Goal: Task Accomplishment & Management: Manage account settings

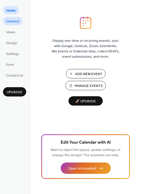
click at [16, 21] on span "Connect" at bounding box center [12, 21] width 13 height 5
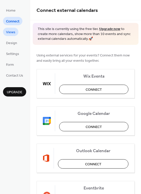
click at [12, 31] on span "Views" at bounding box center [10, 32] width 9 height 5
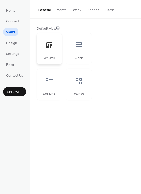
click at [56, 46] on div at bounding box center [49, 45] width 15 height 15
click at [13, 43] on span "Design" at bounding box center [11, 43] width 11 height 5
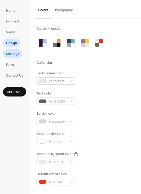
click at [13, 53] on span "Settings" at bounding box center [12, 53] width 13 height 5
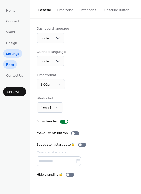
click at [15, 63] on link "Form" at bounding box center [10, 64] width 14 height 8
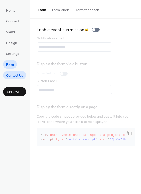
click at [17, 73] on span "Contact Us" at bounding box center [14, 75] width 17 height 5
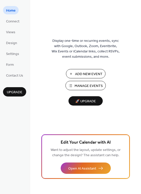
click at [12, 11] on span "Home" at bounding box center [11, 10] width 10 height 5
click at [97, 85] on span "Manage Events" at bounding box center [89, 85] width 28 height 5
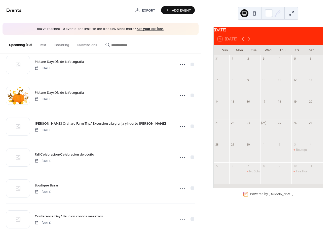
scroll to position [135, 0]
click at [251, 42] on icon at bounding box center [249, 39] width 6 height 6
click at [293, 13] on button at bounding box center [292, 13] width 8 height 8
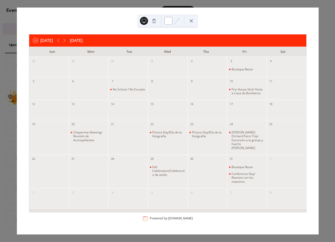
click at [172, 23] on div at bounding box center [168, 21] width 8 height 8
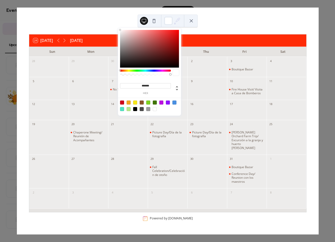
type input "*******"
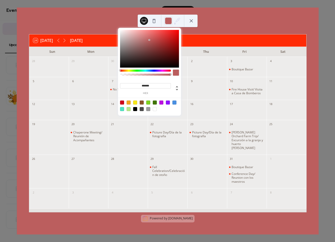
click at [149, 40] on div at bounding box center [149, 49] width 59 height 38
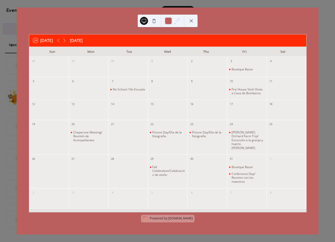
click at [192, 20] on button at bounding box center [191, 21] width 8 height 8
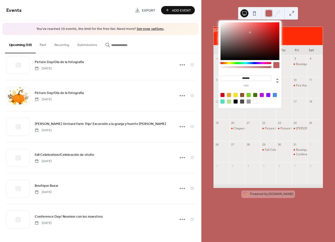
click at [267, 13] on div at bounding box center [269, 13] width 8 height 8
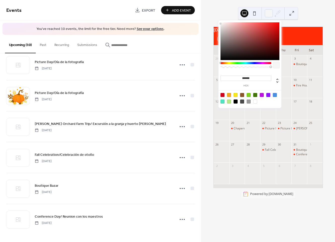
click at [221, 23] on div at bounding box center [250, 41] width 59 height 38
type input "*******"
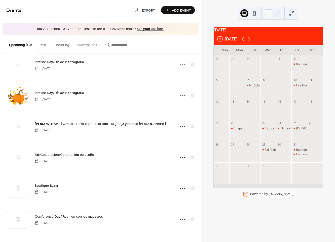
click at [292, 11] on button at bounding box center [292, 13] width 8 height 8
